Goal: Answer question/provide support

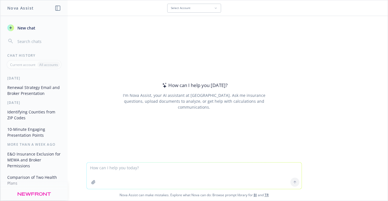
click at [31, 91] on button "Renewal Strategy Email and Broker Presentation" at bounding box center [34, 90] width 58 height 15
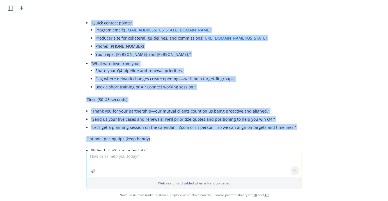
scroll to position [1569, 0]
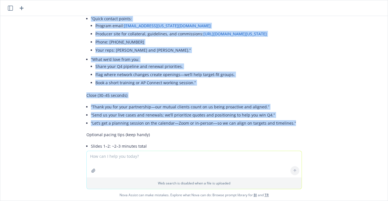
drag, startPoint x: 83, startPoint y: 42, endPoint x: 288, endPoint y: 97, distance: 212.7
copy div "Lorem 4 — 7912 Ipsumdol Sitametc: Adipis “Elitse do eius tem inci utlaboreetd m…"
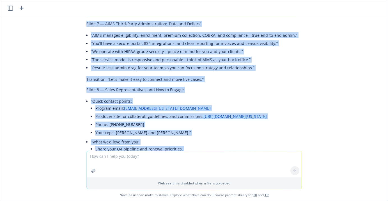
scroll to position [1605, 0]
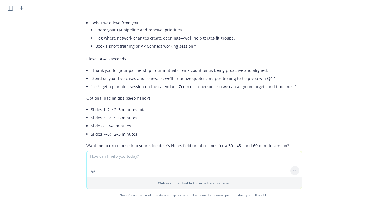
click at [144, 160] on textarea at bounding box center [194, 164] width 215 height 26
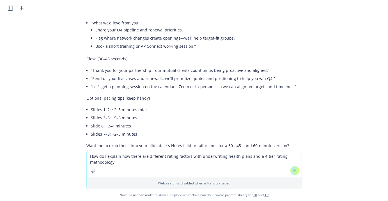
drag, startPoint x: 255, startPoint y: 157, endPoint x: 245, endPoint y: 155, distance: 10.2
click at [245, 155] on textarea "How do I explain how there are different rating factors with underwriting healt…" at bounding box center [194, 164] width 215 height 26
click at [138, 161] on textarea "How do I explain how there are different rating factors with underwriting healt…" at bounding box center [194, 164] width 215 height 26
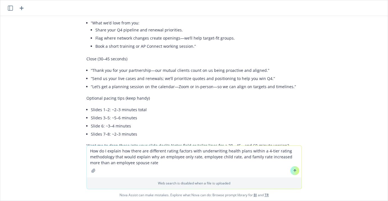
type textarea "How do I explain how there are different rating factors with underwriting healt…"
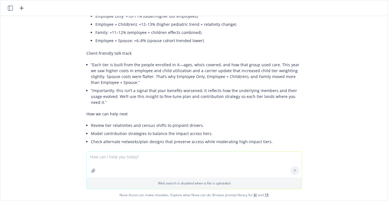
scroll to position [2096, 0]
